Goal: Task Accomplishment & Management: Use online tool/utility

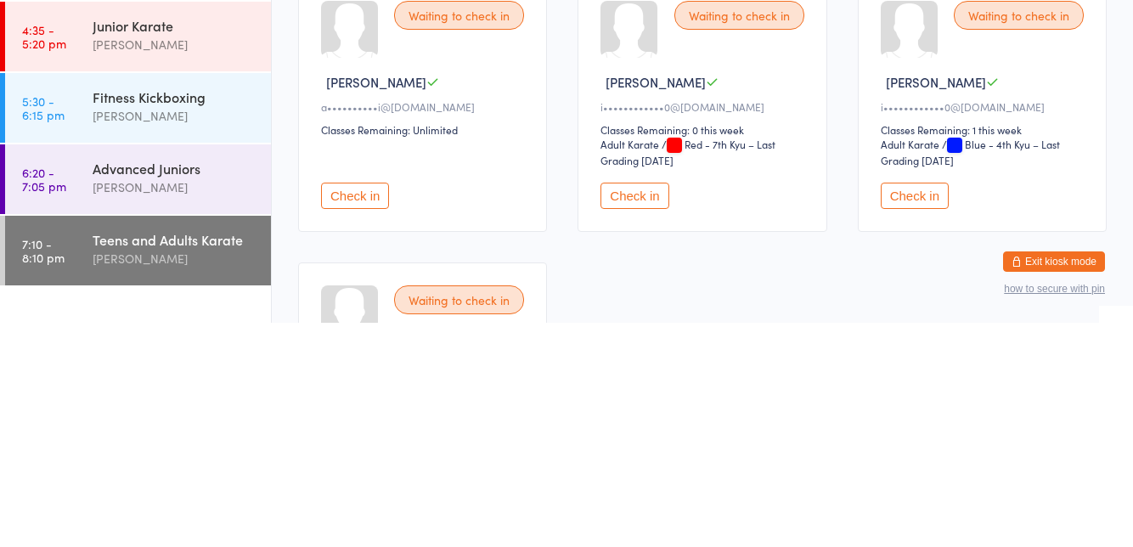
click at [113, 482] on div "[PERSON_NAME]" at bounding box center [175, 483] width 164 height 20
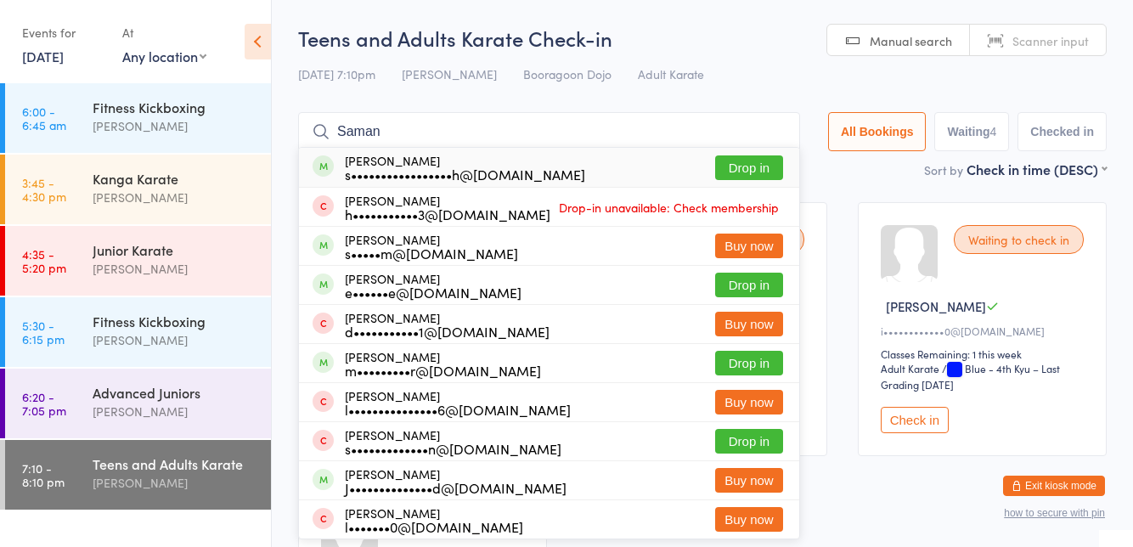
type input "Saman"
click at [757, 170] on button "Drop in" at bounding box center [749, 167] width 68 height 25
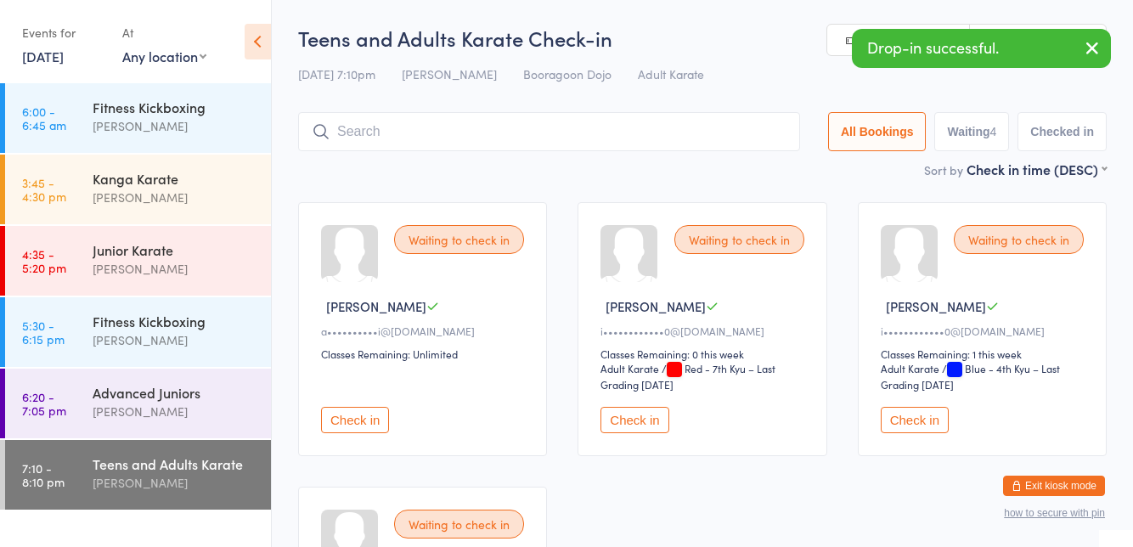
click at [835, 190] on div "Waiting to check in [PERSON_NAME] K a••••••••••i@[DOMAIN_NAME] Classes Remainin…" at bounding box center [702, 471] width 839 height 569
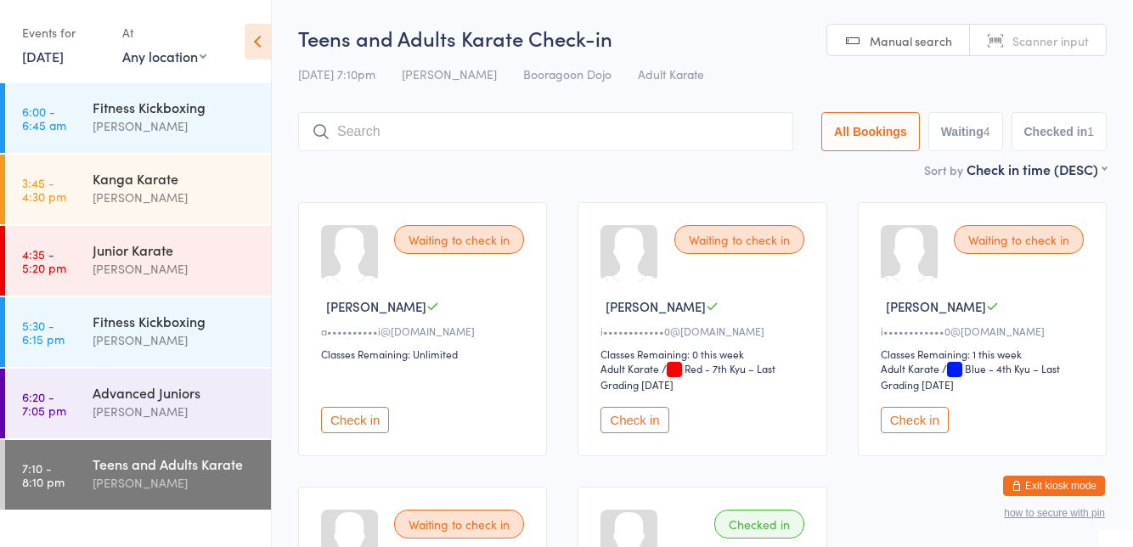
click at [673, 150] on input "search" at bounding box center [545, 131] width 495 height 39
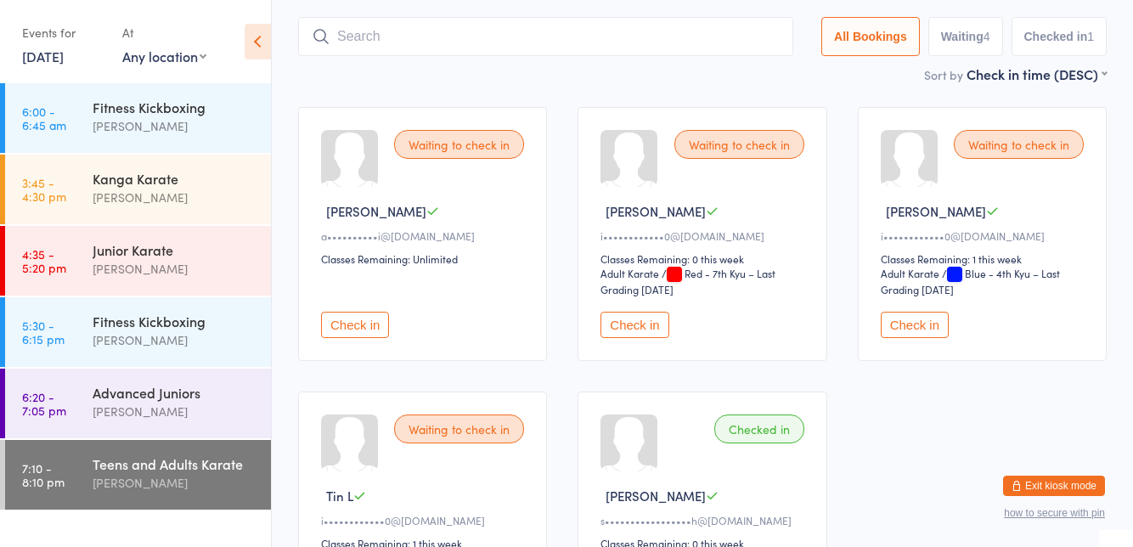
scroll to position [112, 0]
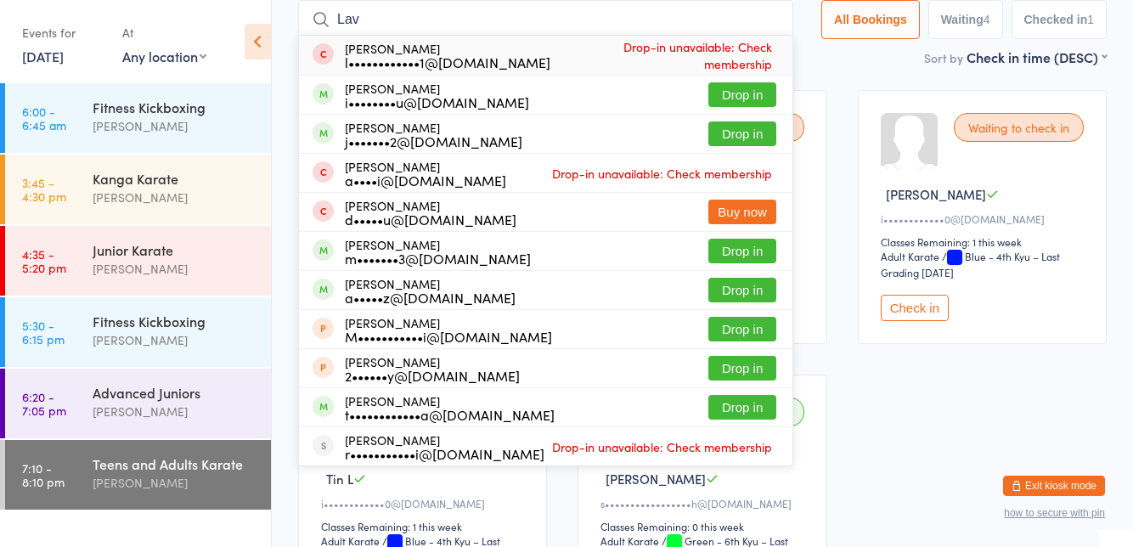
type input "Lav"
click at [753, 136] on button "Drop in" at bounding box center [742, 133] width 68 height 25
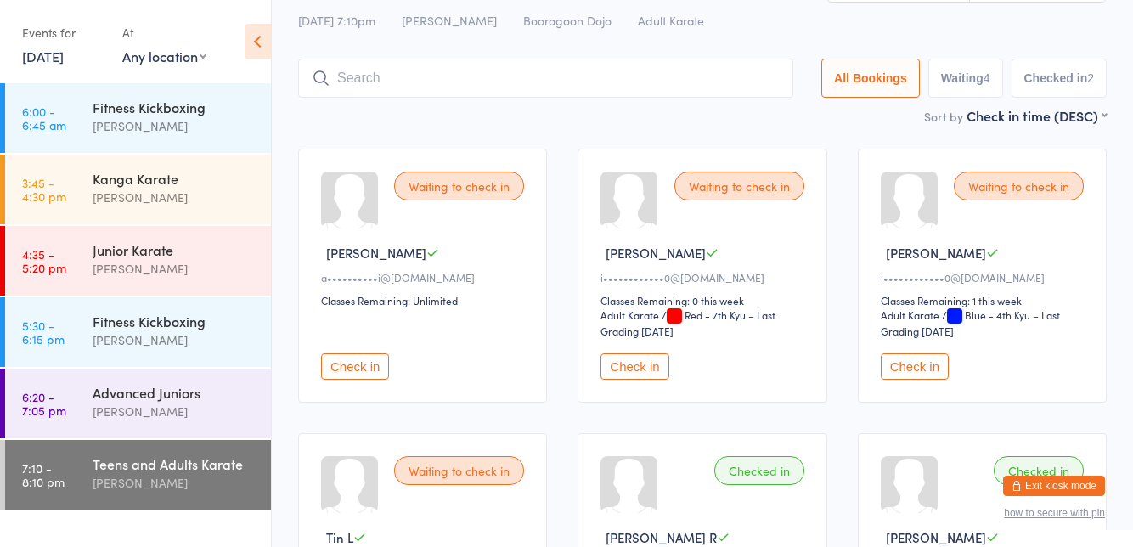
scroll to position [46, 0]
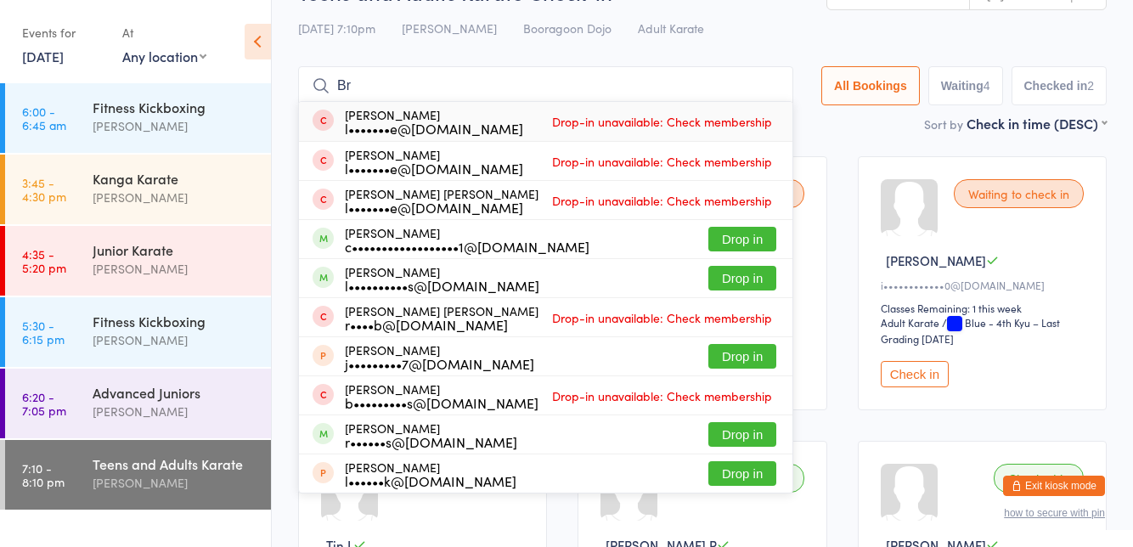
type input "B"
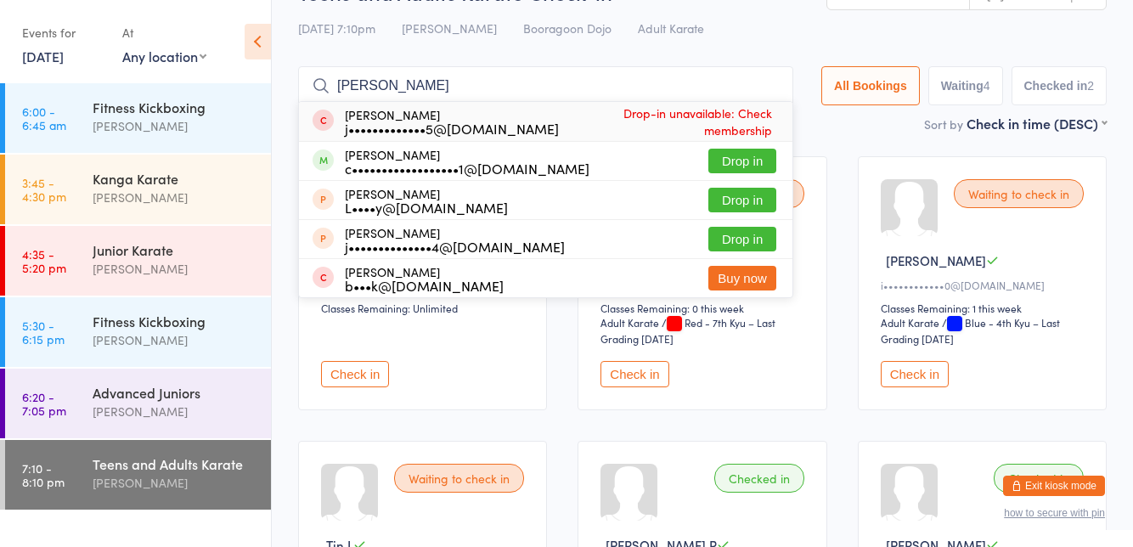
type input "[PERSON_NAME]"
click at [751, 162] on button "Drop in" at bounding box center [742, 161] width 68 height 25
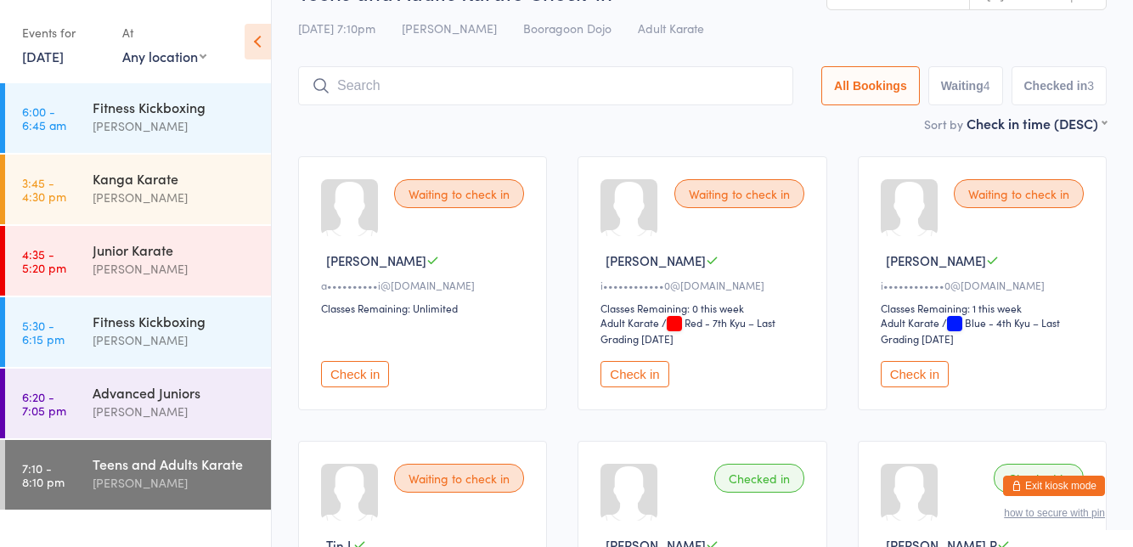
scroll to position [0, 0]
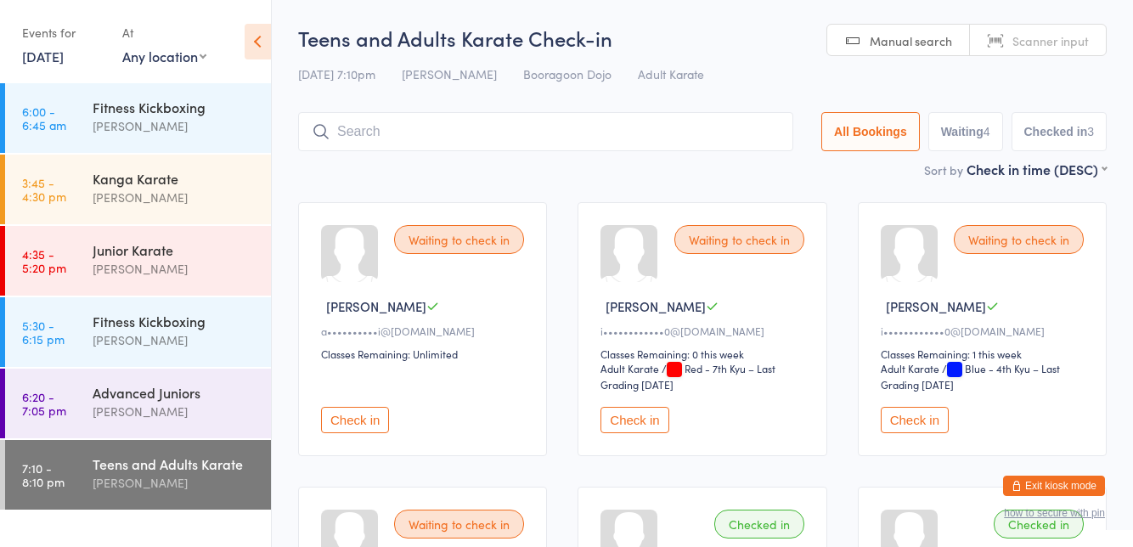
click at [554, 136] on input "search" at bounding box center [545, 131] width 495 height 39
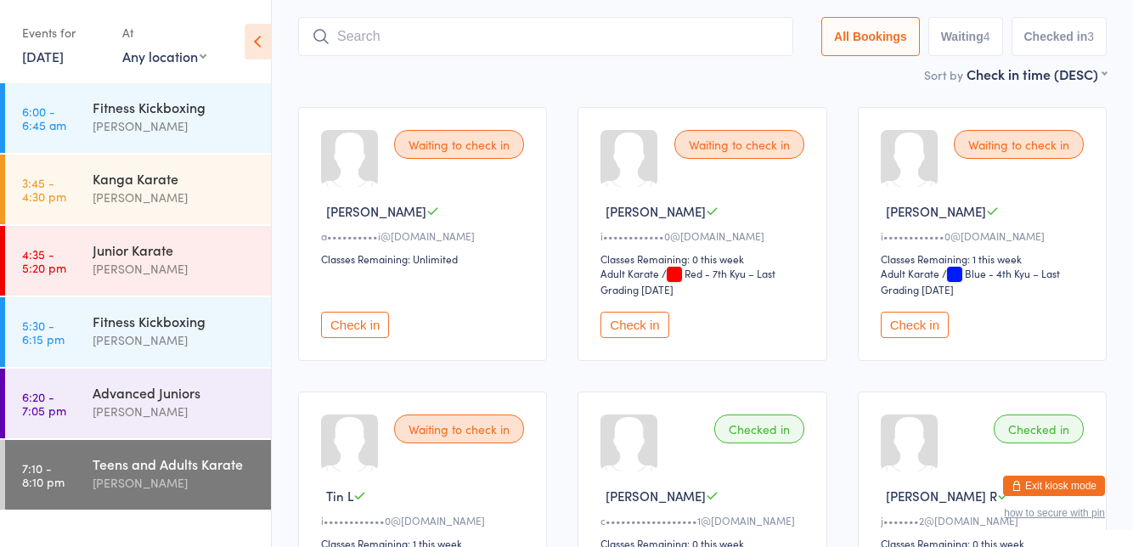
scroll to position [112, 0]
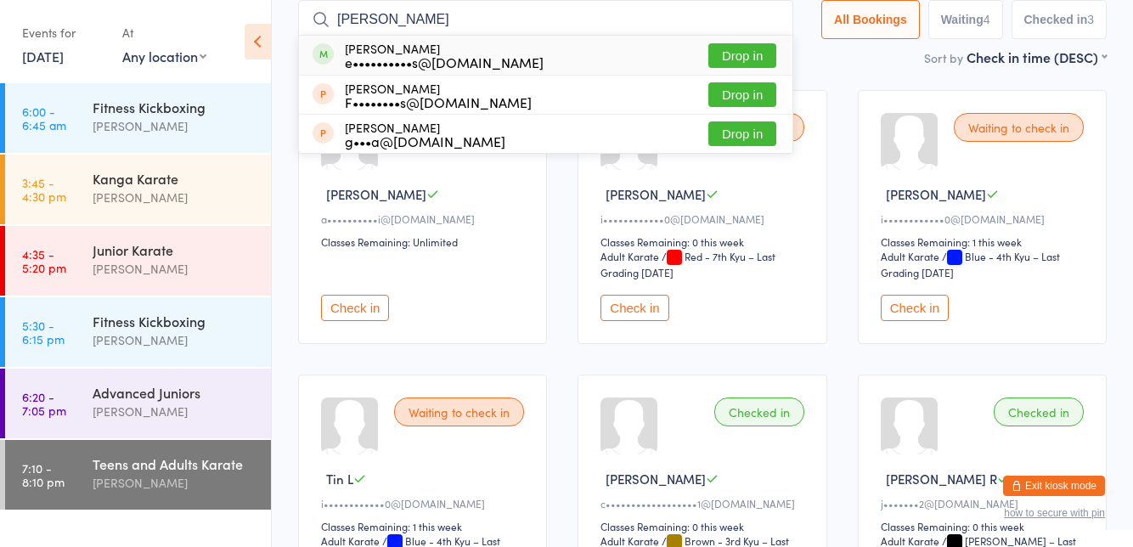
type input "[PERSON_NAME]"
click at [735, 51] on button "Drop in" at bounding box center [742, 55] width 68 height 25
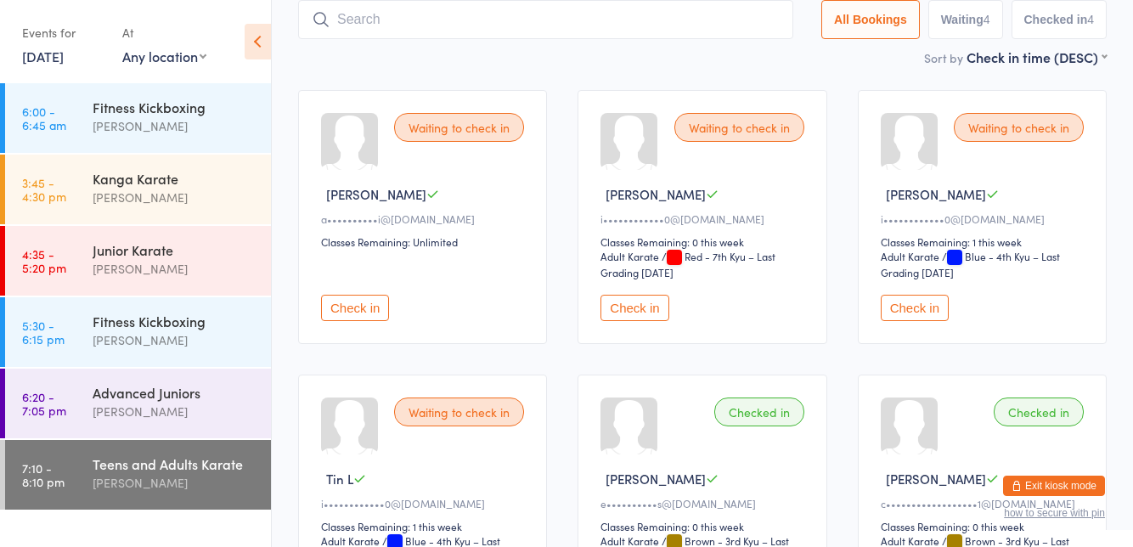
click at [684, 23] on input "search" at bounding box center [545, 19] width 495 height 39
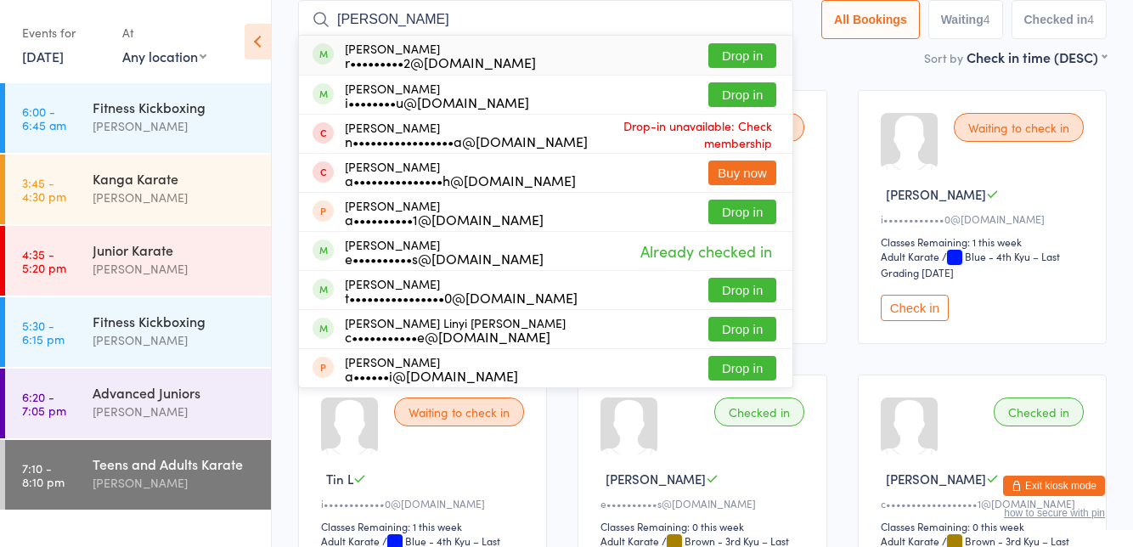
type input "[PERSON_NAME]"
click at [756, 95] on button "Drop in" at bounding box center [742, 94] width 68 height 25
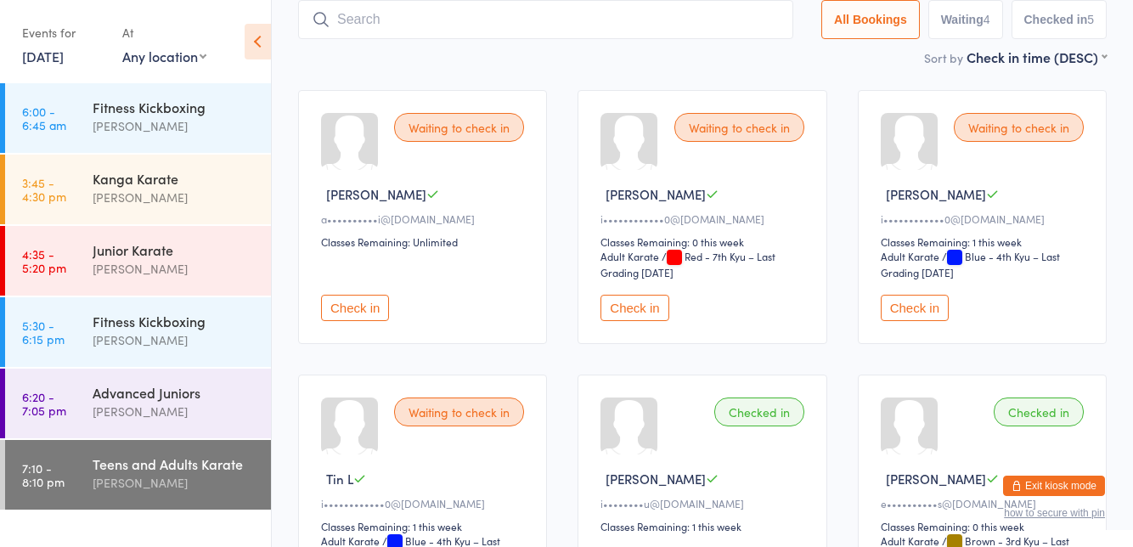
click at [1108, 176] on div "Waiting to check in [PERSON_NAME] K a••••••••••i@[DOMAIN_NAME] Classes Remainin…" at bounding box center [702, 502] width 839 height 854
click at [765, 149] on div "Waiting to check in [PERSON_NAME] L i••••••••••••0@[DOMAIN_NAME] Classes Remain…" at bounding box center [701, 217] width 249 height 254
click at [749, 123] on div "Waiting to check in" at bounding box center [739, 127] width 130 height 29
click at [732, 132] on div "Waiting to check in" at bounding box center [739, 127] width 130 height 29
click at [628, 311] on button "Check in" at bounding box center [634, 308] width 68 height 26
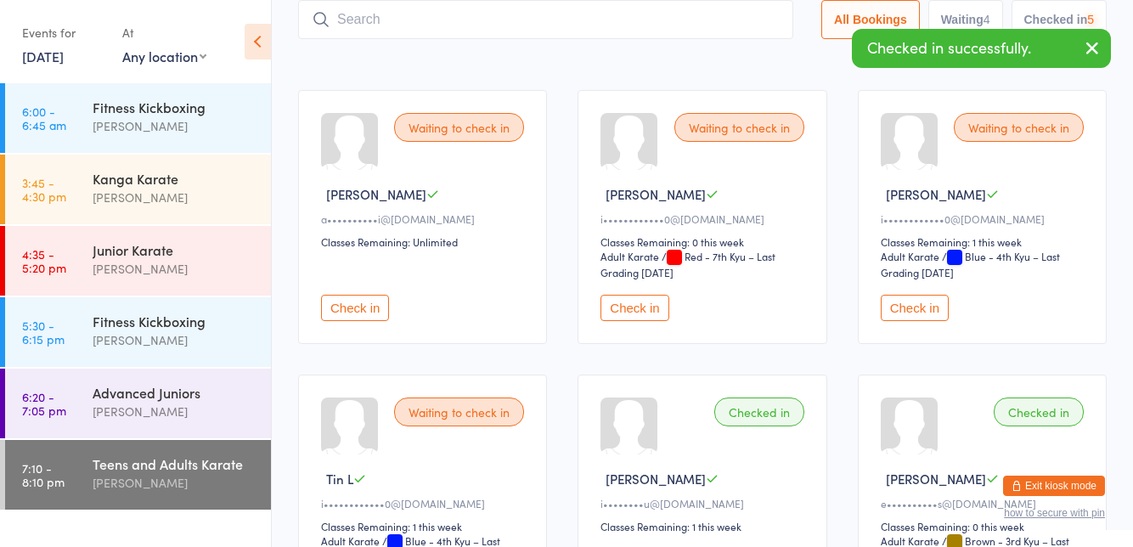
click at [915, 312] on button "Check in" at bounding box center [915, 308] width 68 height 26
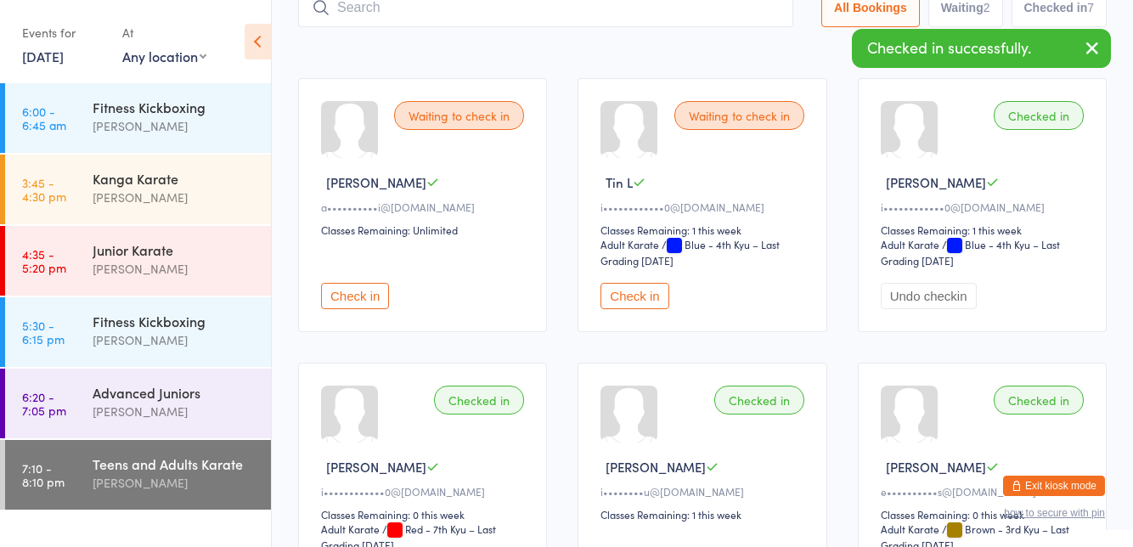
scroll to position [115, 0]
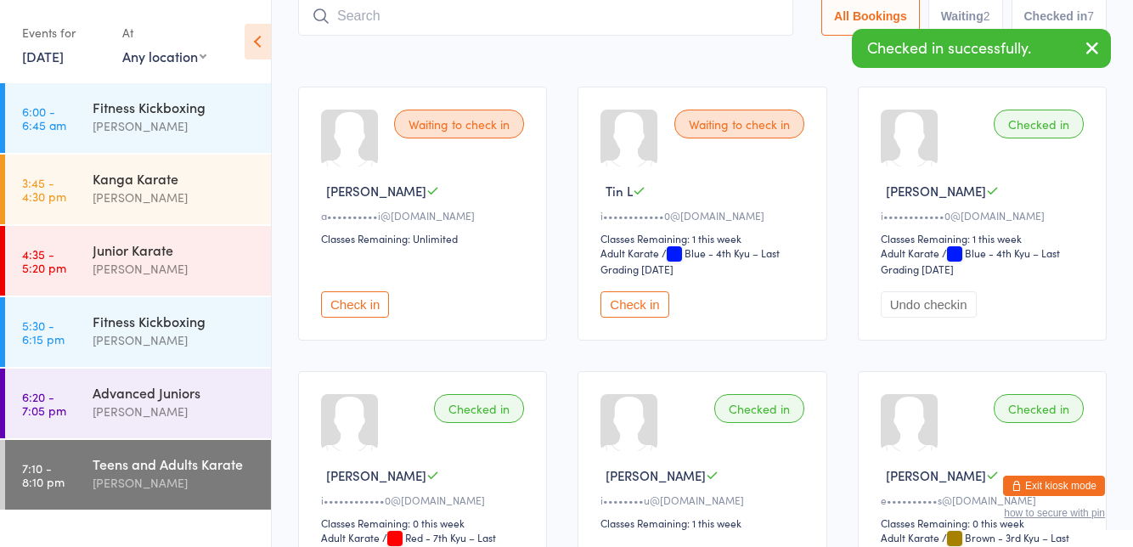
click at [634, 303] on button "Check in" at bounding box center [634, 304] width 68 height 26
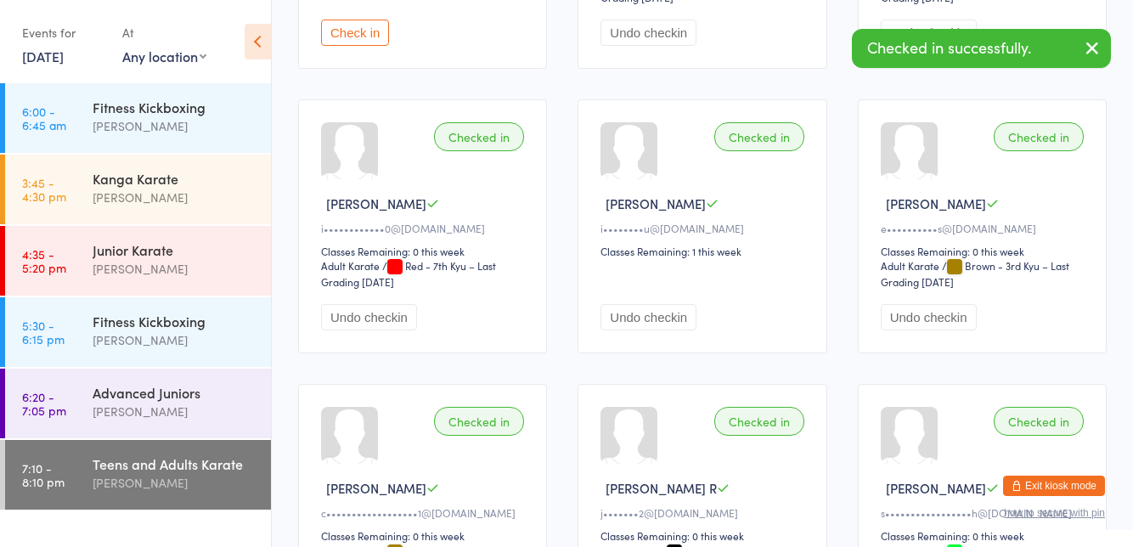
scroll to position [0, 0]
